Goal: Task Accomplishment & Management: Manage account settings

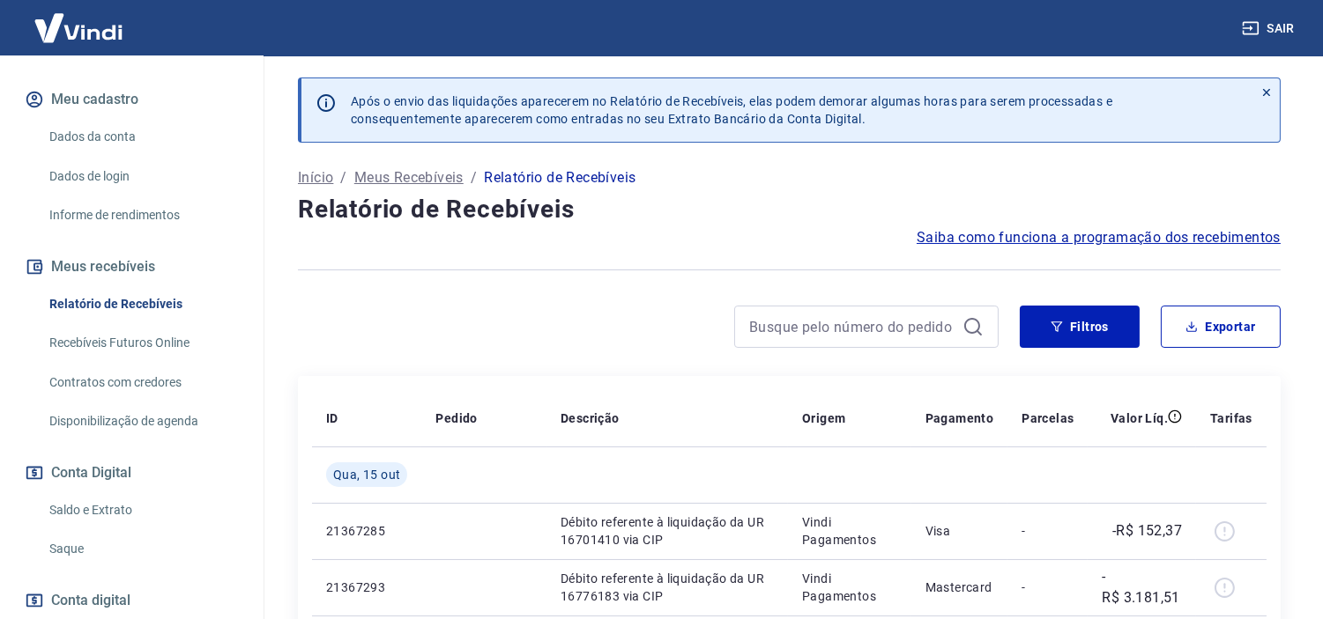
scroll to position [196, 0]
click at [130, 526] on link "Saldo e Extrato" at bounding box center [142, 509] width 200 height 36
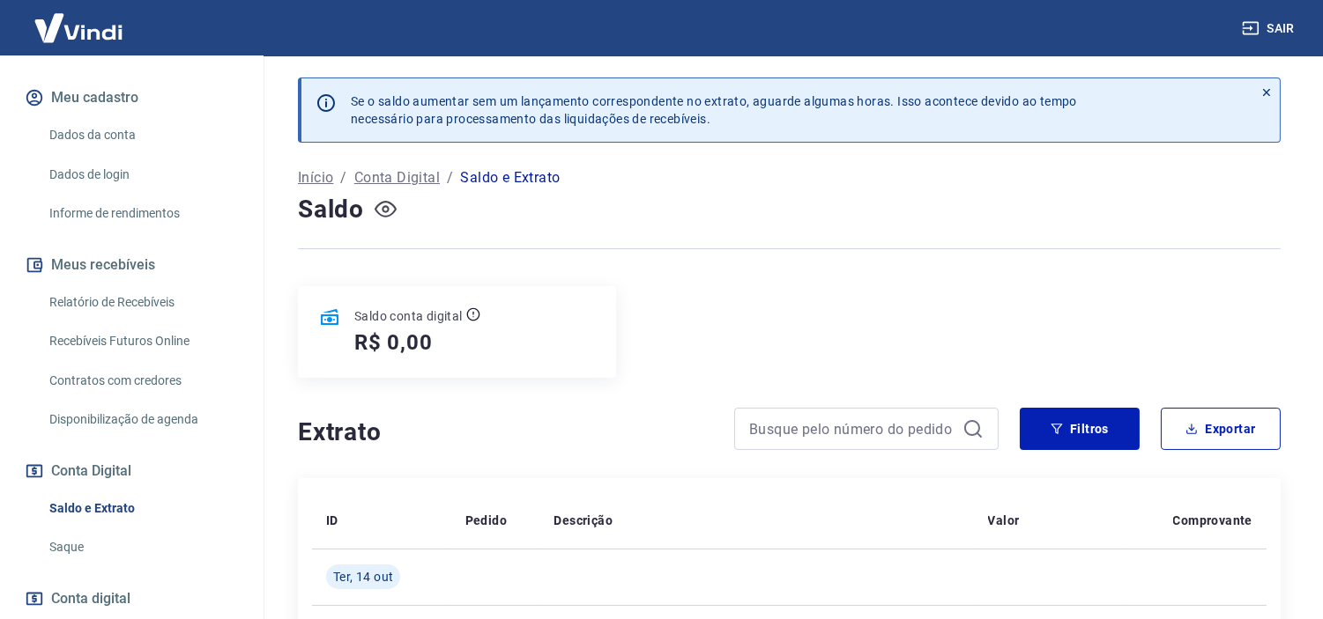
click at [393, 217] on icon "button" at bounding box center [385, 209] width 22 height 22
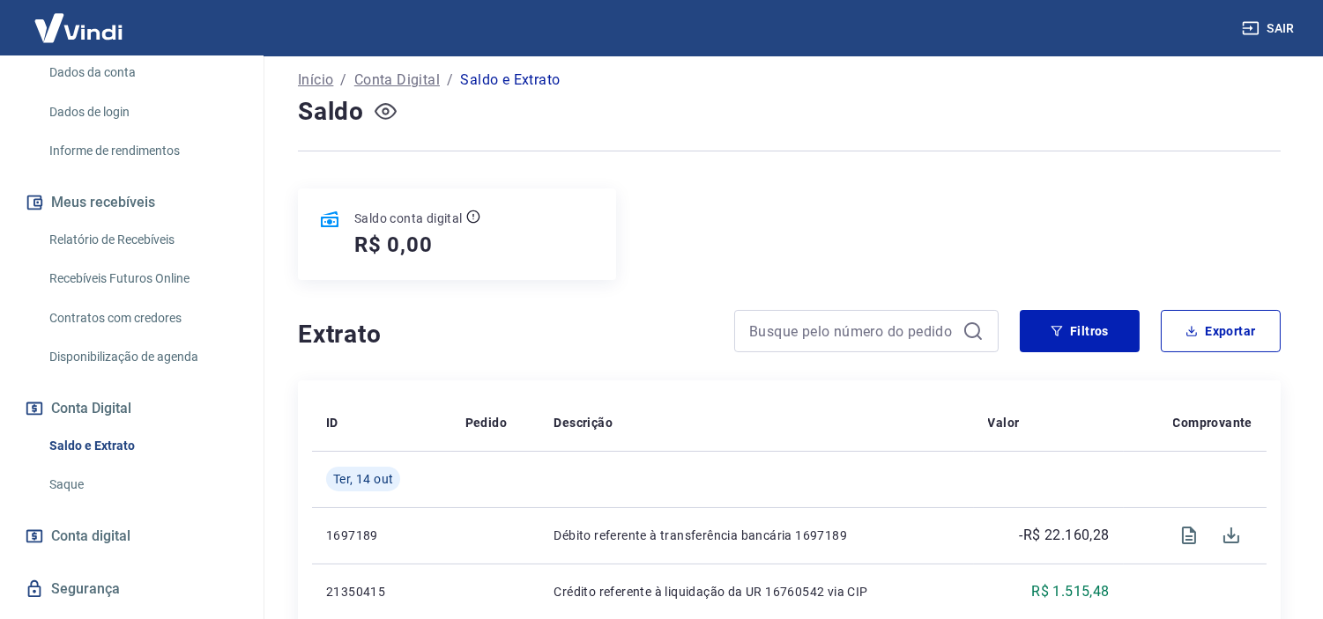
scroll to position [293, 0]
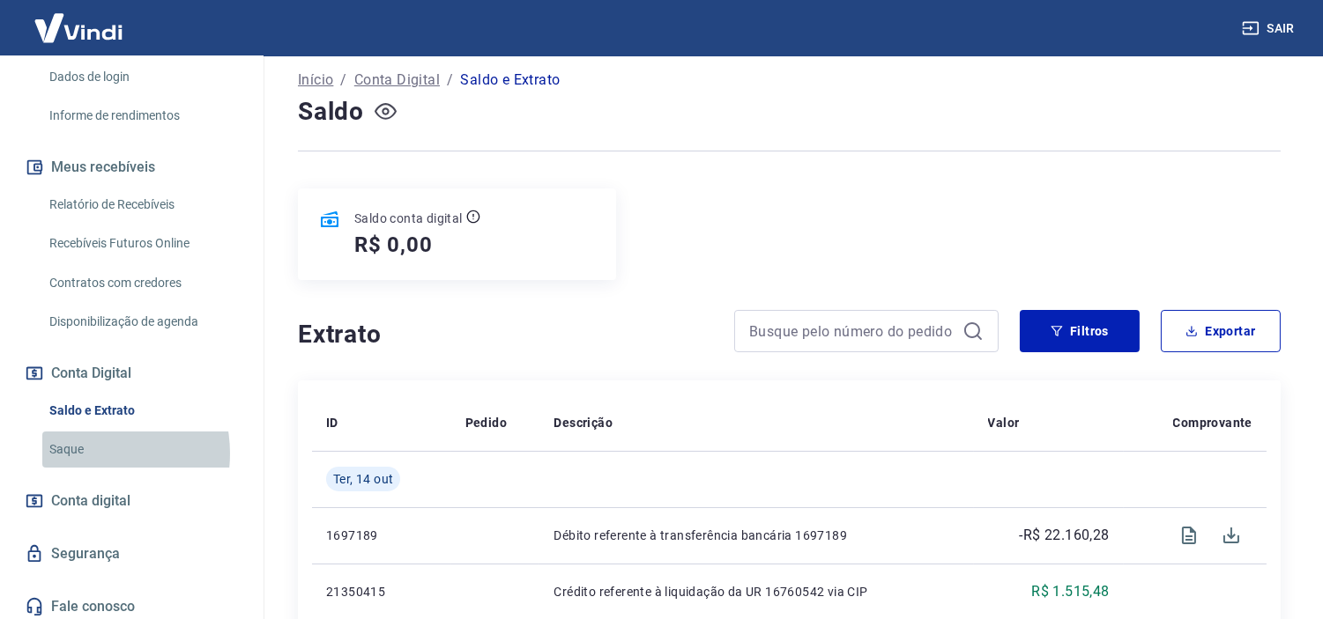
click at [85, 468] on link "Saque" at bounding box center [142, 450] width 200 height 36
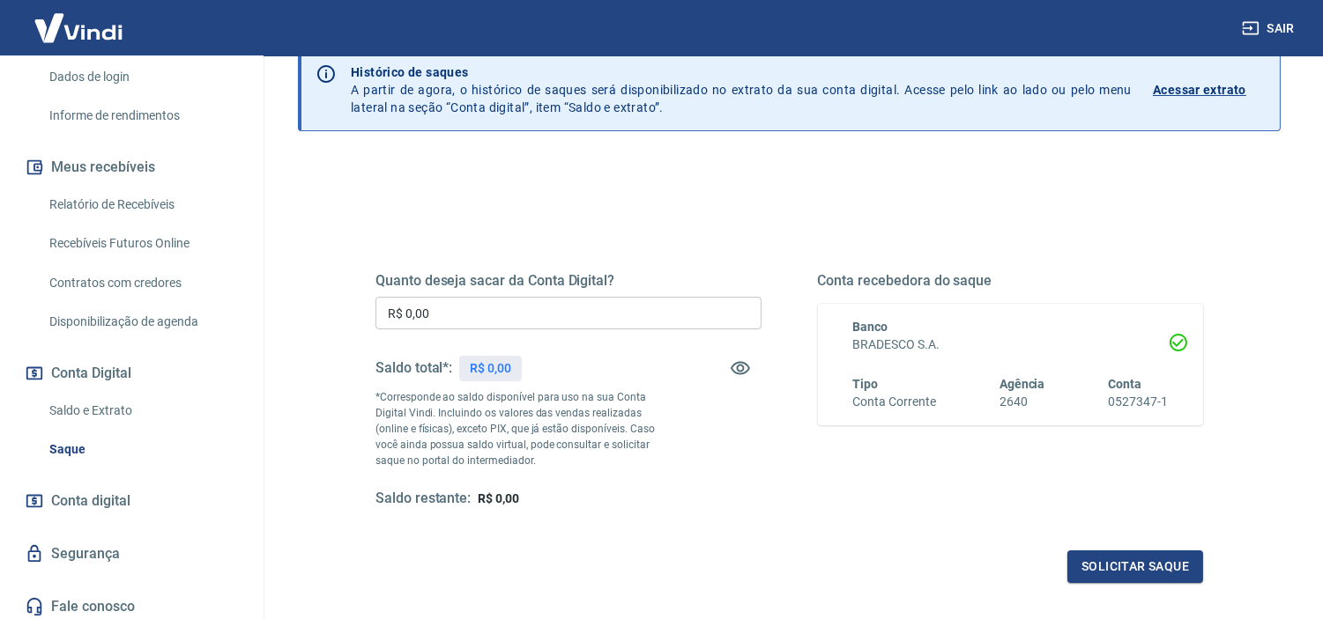
scroll to position [56, 0]
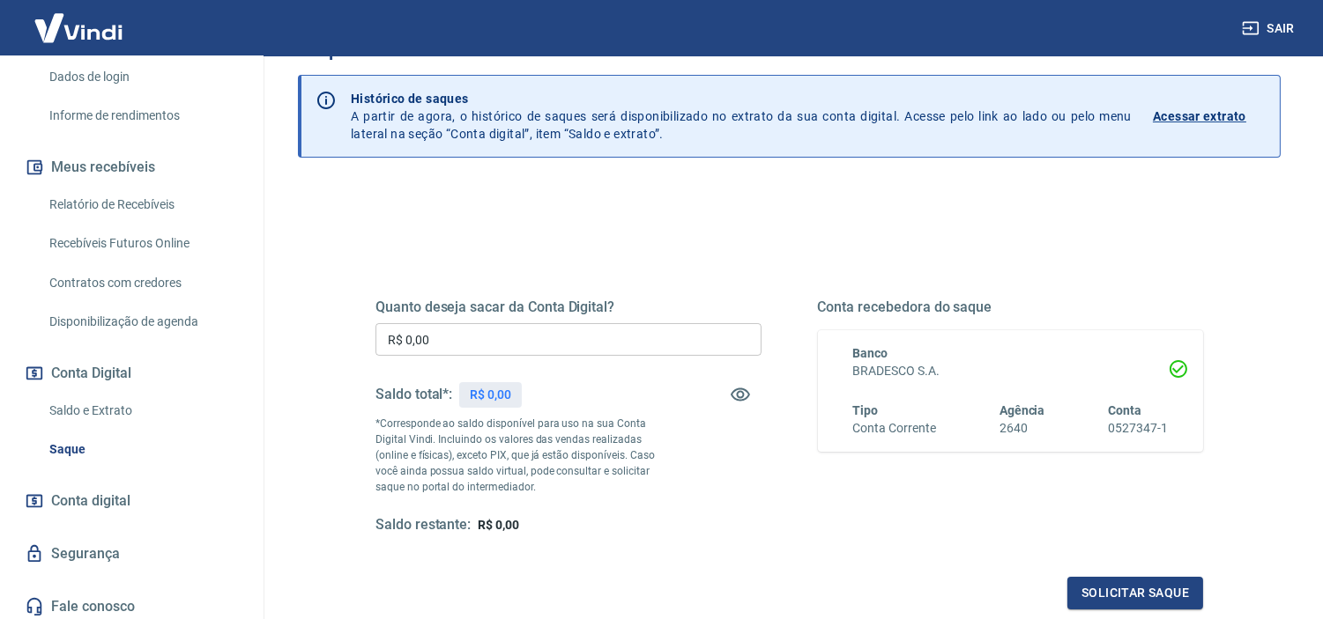
click at [95, 425] on link "Saldo e Extrato" at bounding box center [142, 411] width 200 height 36
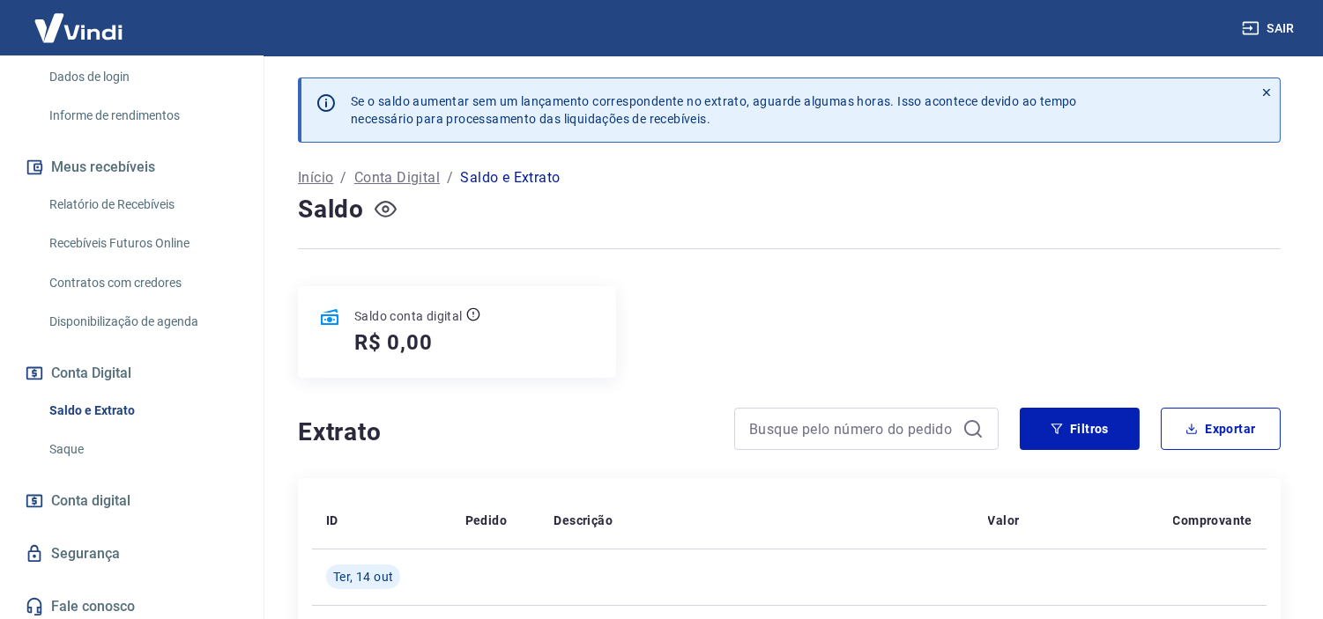
drag, startPoint x: 363, startPoint y: 200, endPoint x: 395, endPoint y: 207, distance: 32.5
click at [377, 201] on div "Saldo" at bounding box center [789, 209] width 982 height 35
click at [395, 207] on icon "button" at bounding box center [385, 209] width 22 height 22
click at [390, 211] on icon "button" at bounding box center [385, 209] width 22 height 22
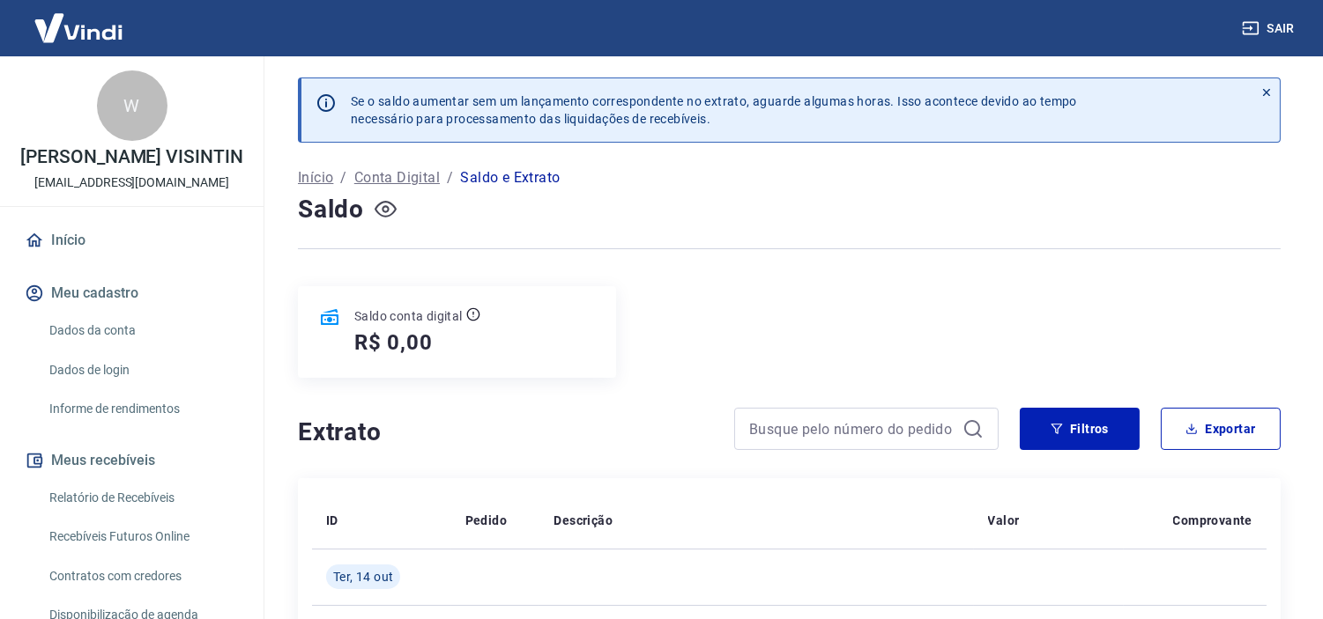
click at [78, 260] on link "Início" at bounding box center [131, 240] width 221 height 39
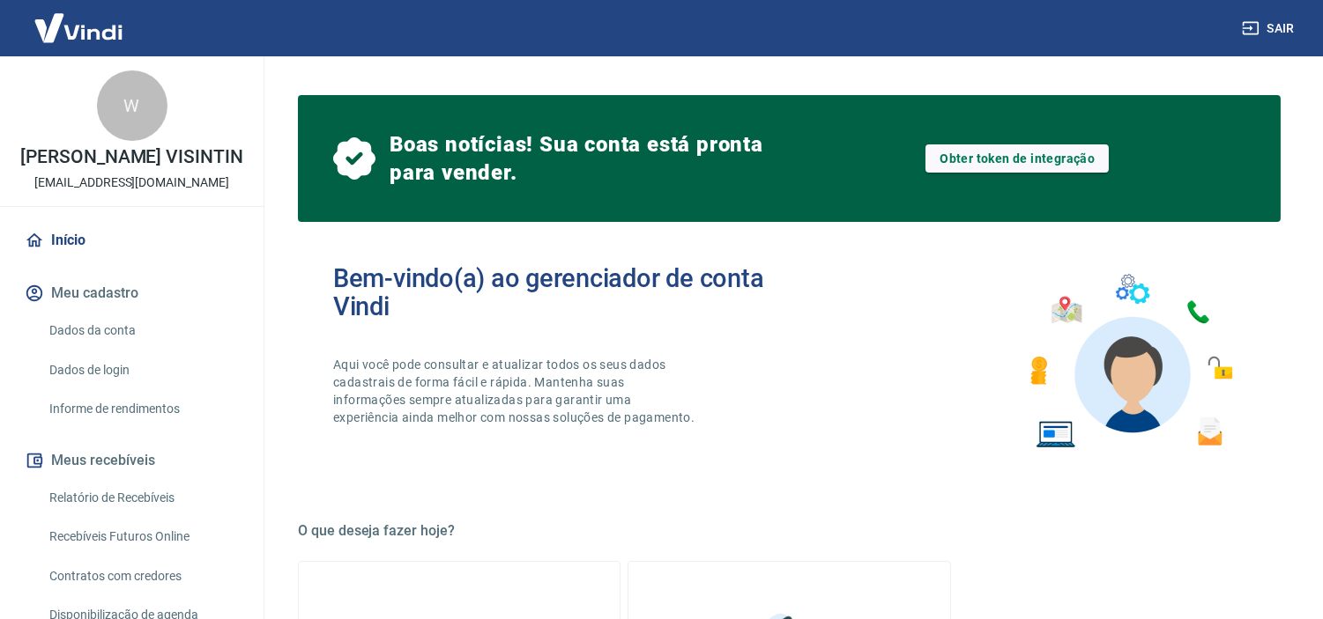
click at [129, 166] on p "WENDER DAMASCENO VISINTIN" at bounding box center [131, 157] width 223 height 19
click at [91, 20] on img at bounding box center [78, 28] width 115 height 54
